Goal: Information Seeking & Learning: Find specific page/section

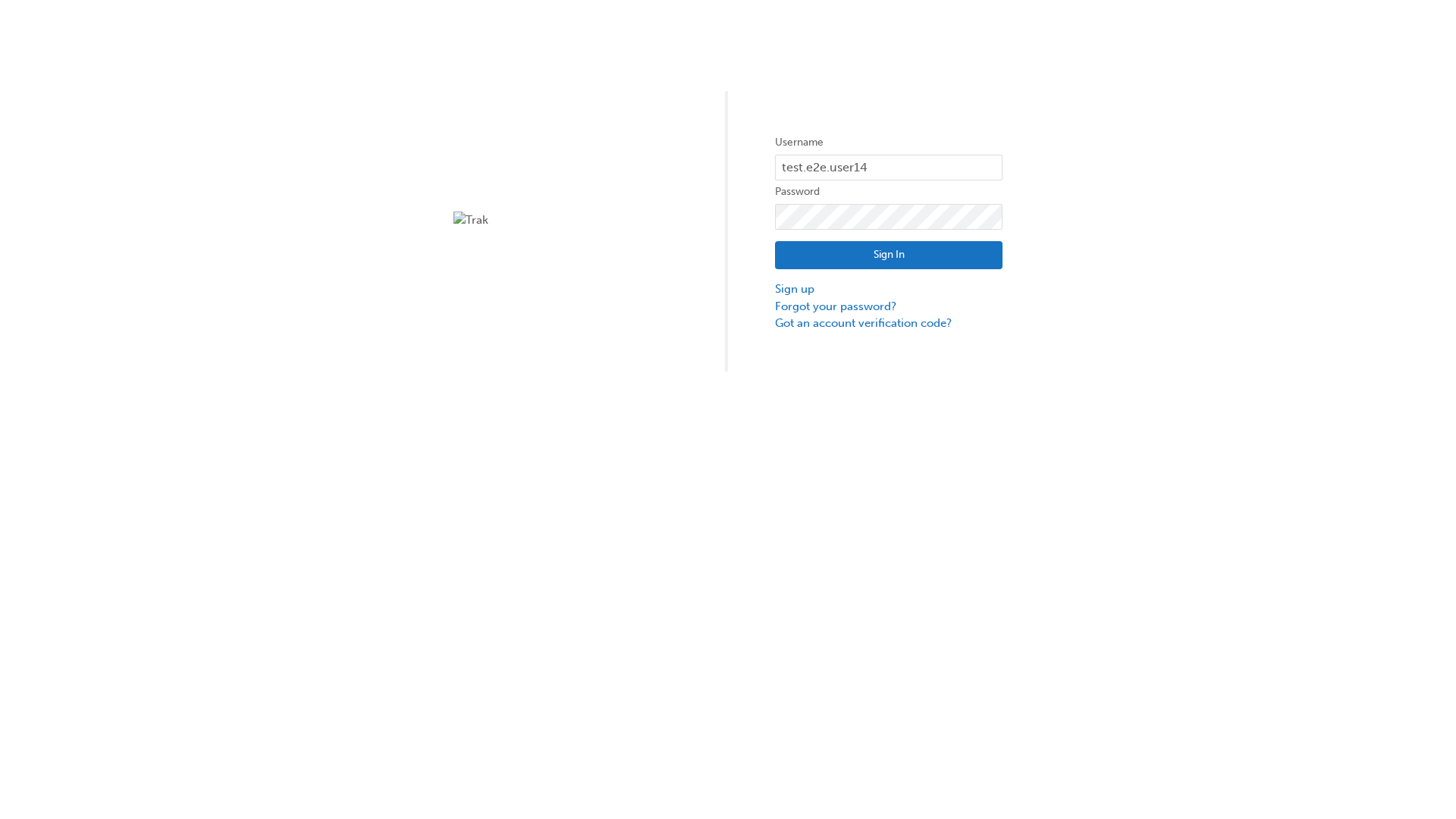
type input "test.e2e.user14"
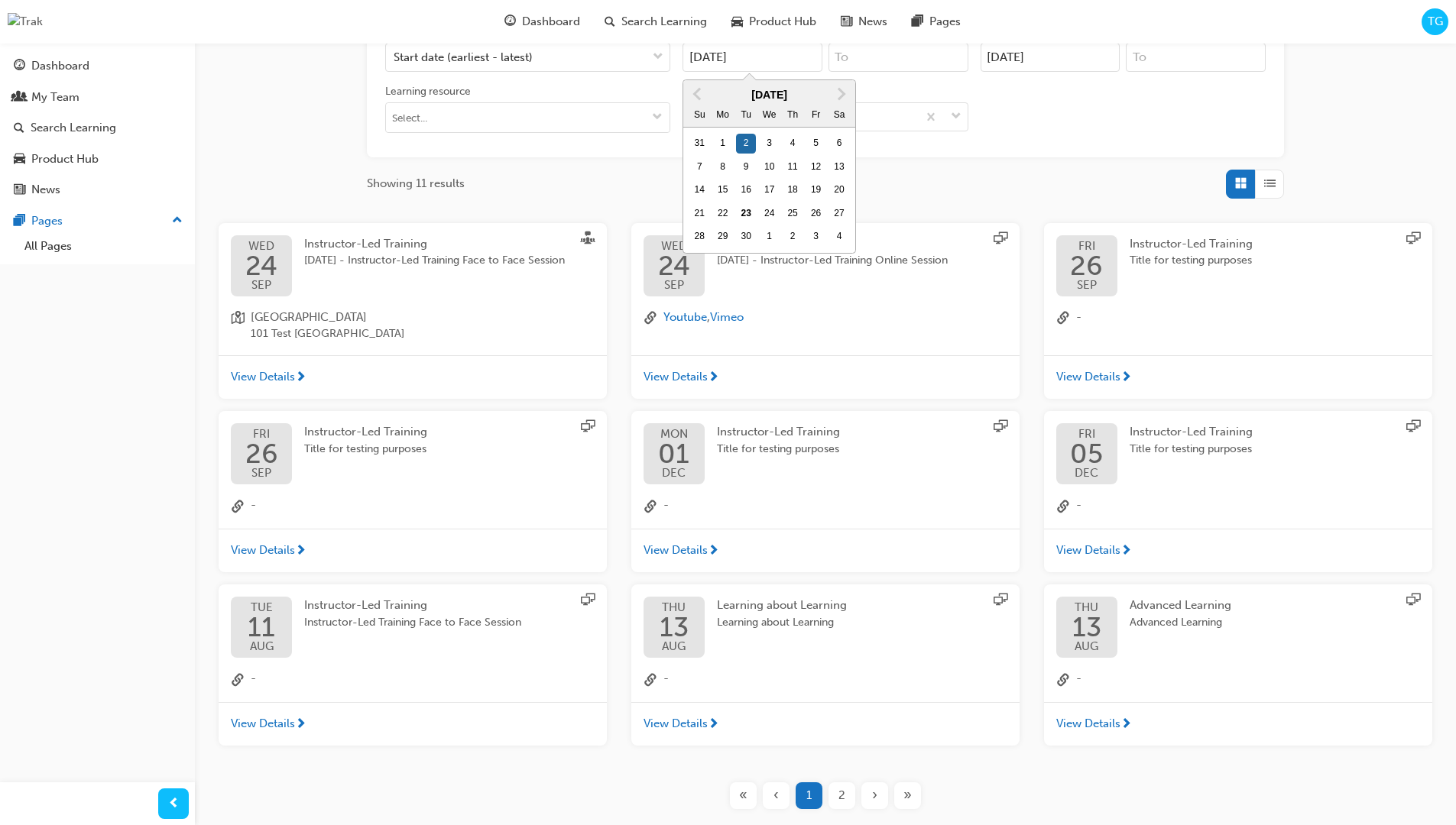
type input "[DATE]"
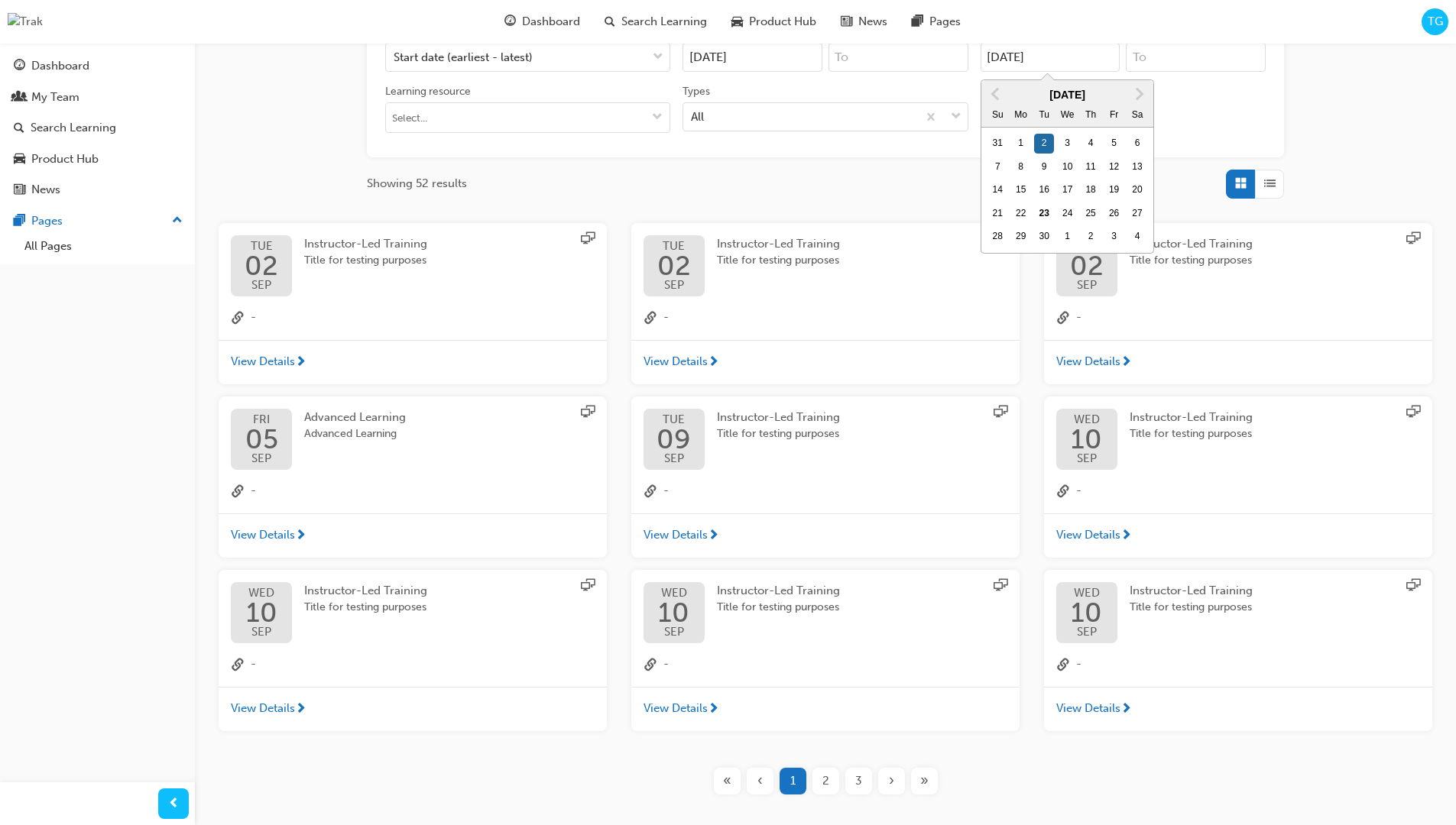
type input "[DATE]"
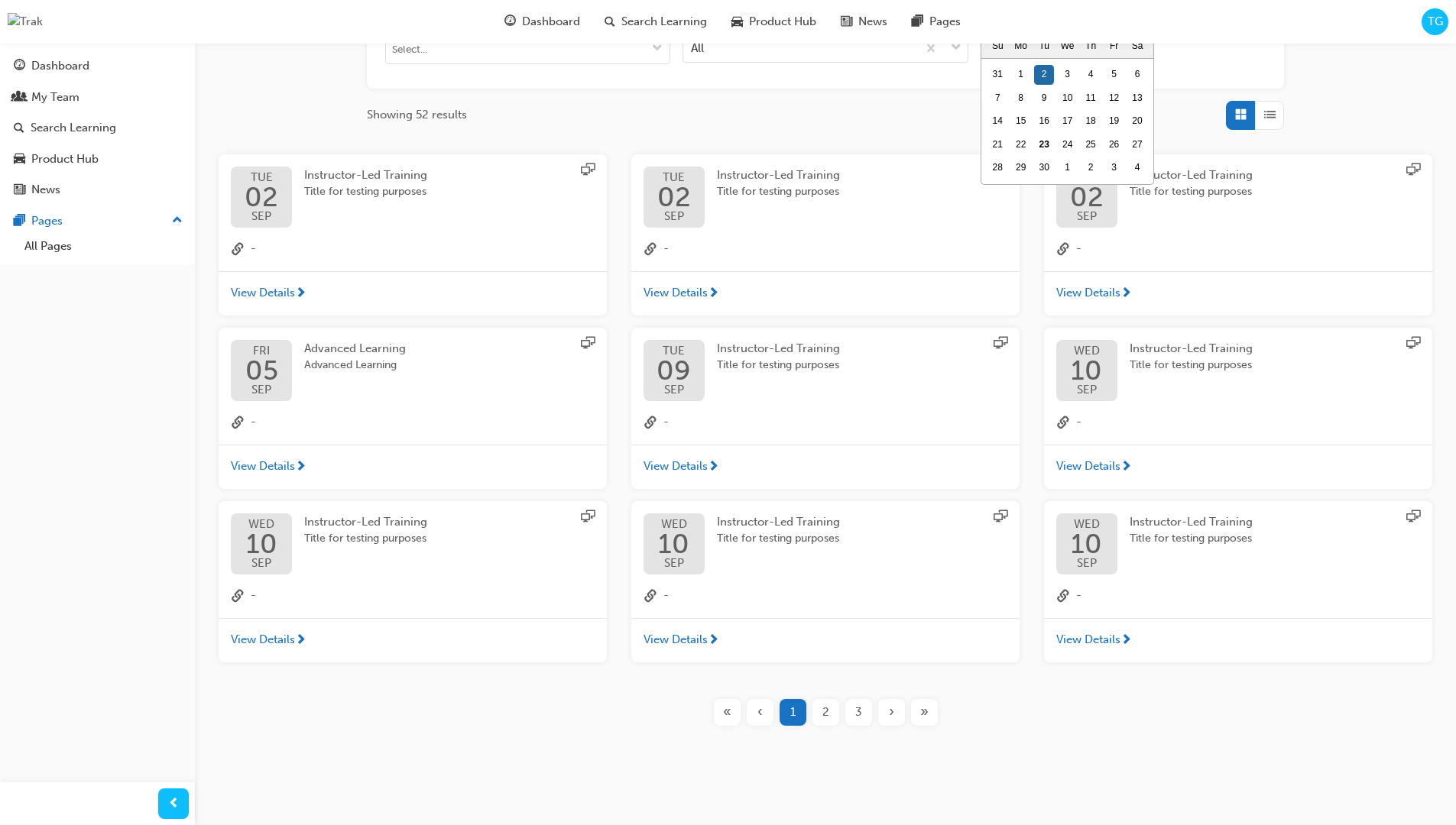
click at [692, 47] on input "Types All" at bounding box center [692, 47] width 2 height 13
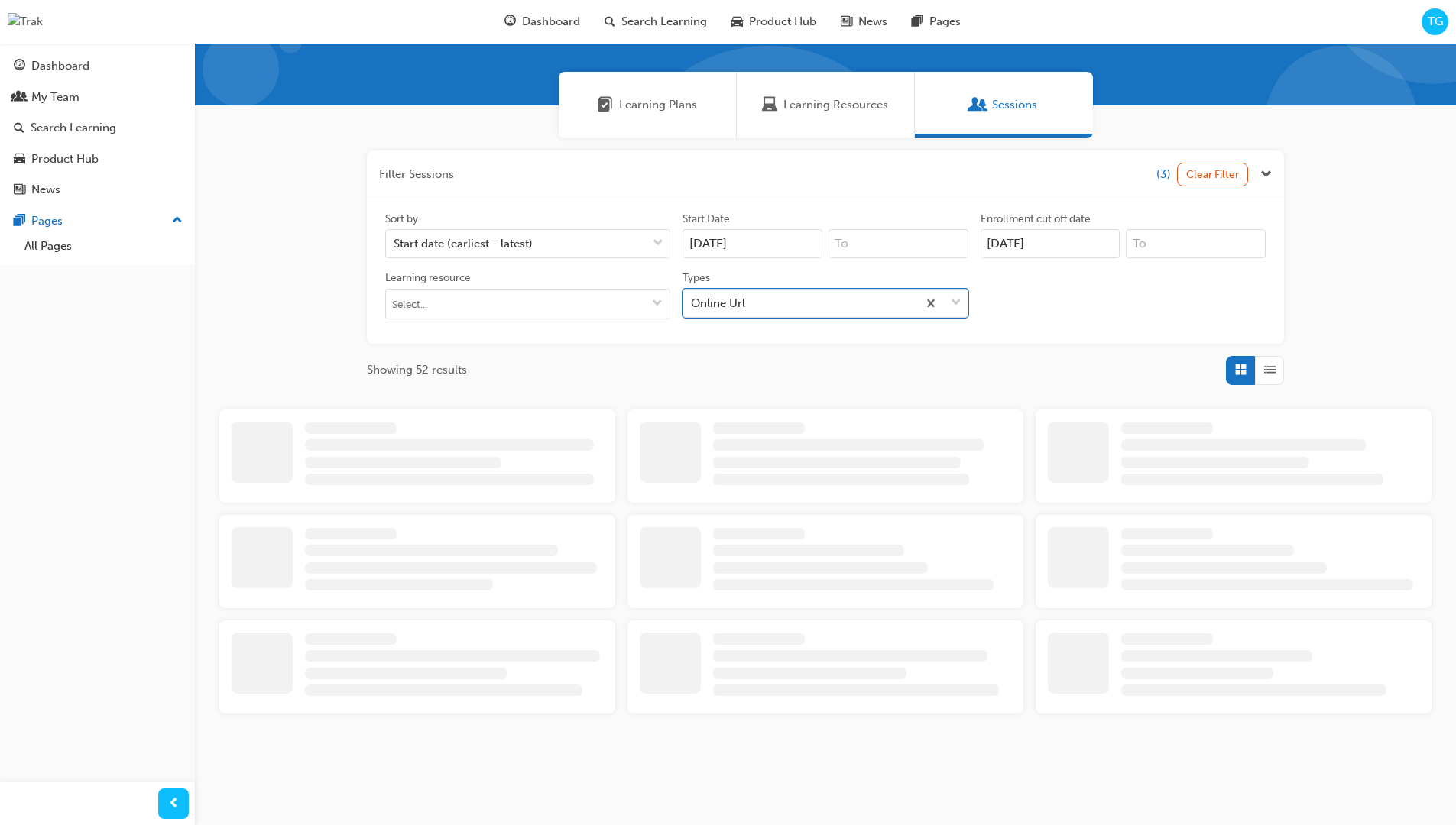
scroll to position [344, 0]
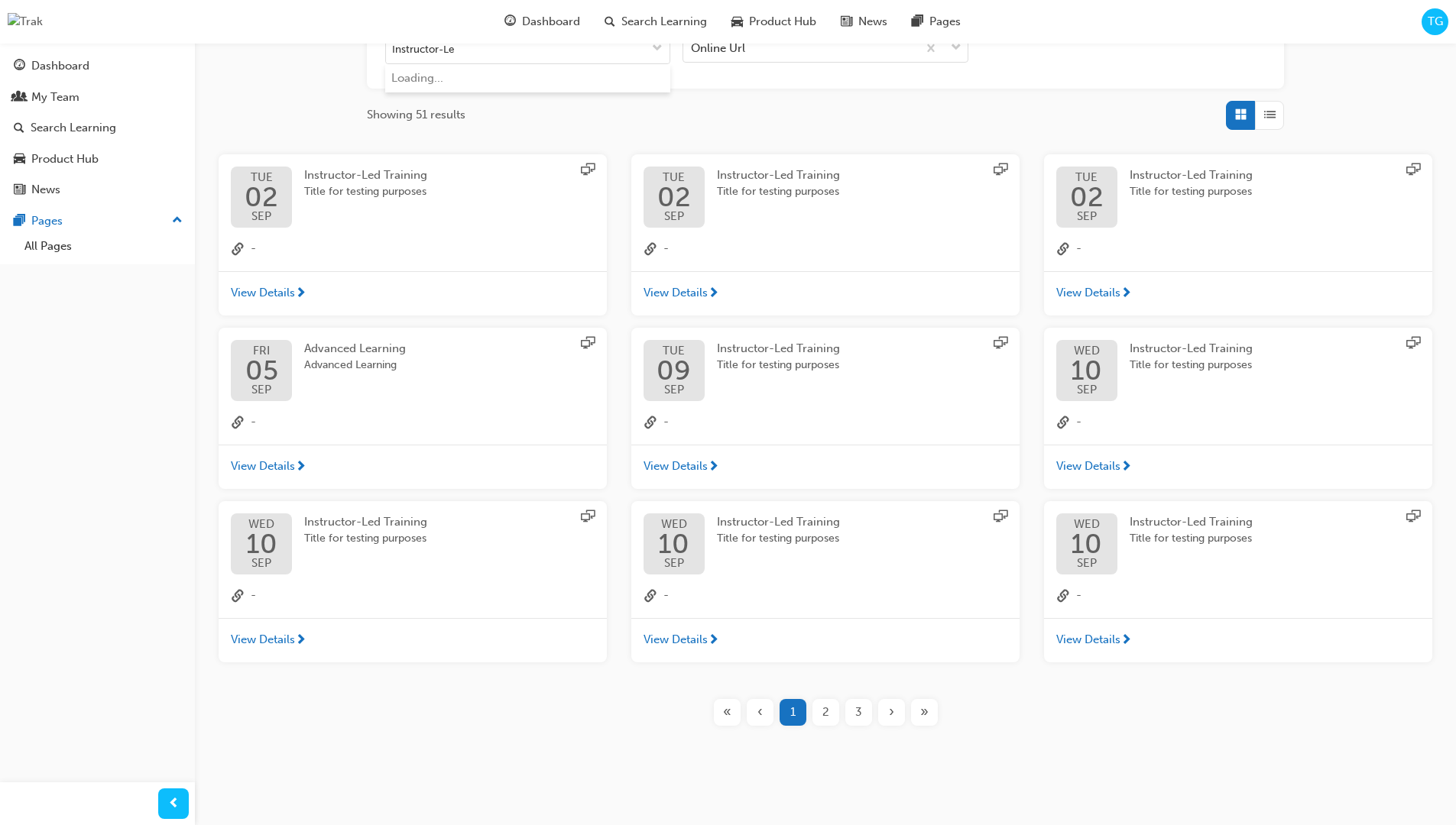
type input "Instructor-Led"
